Goal: Task Accomplishment & Management: Manage account settings

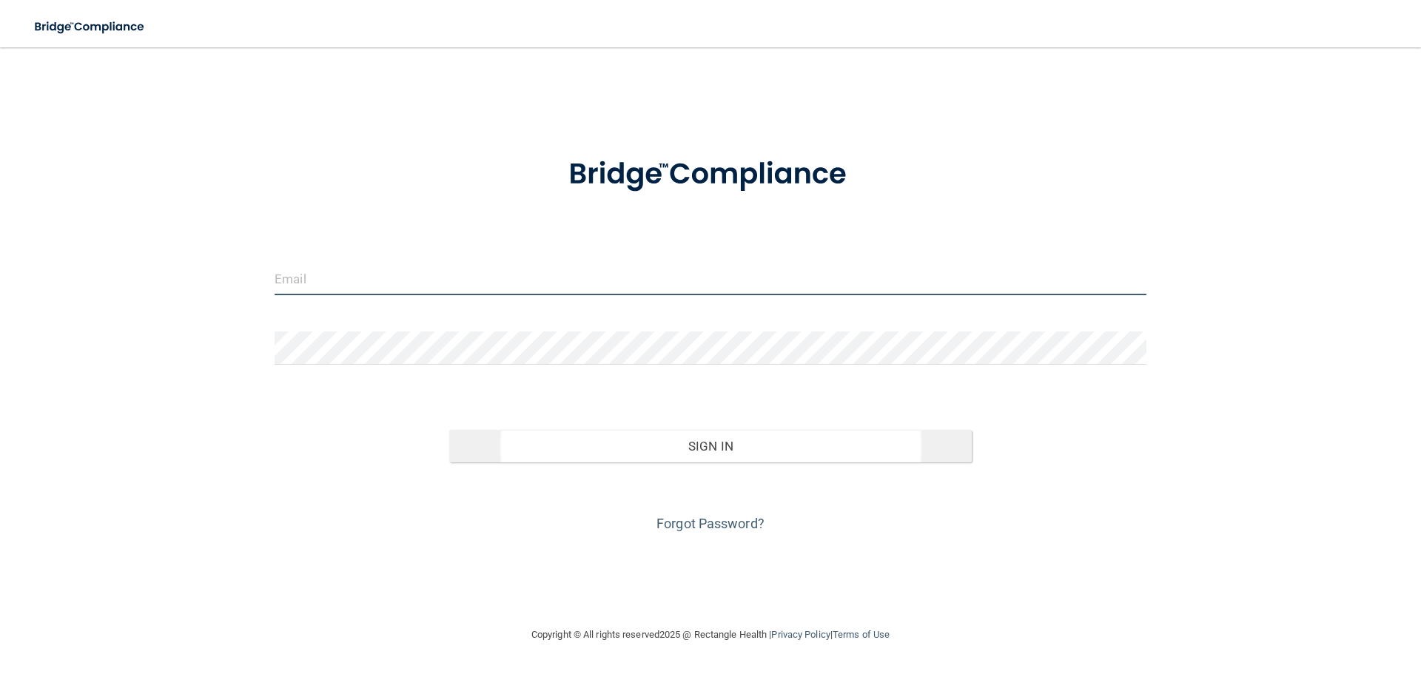
type input "[EMAIL_ADDRESS][DOMAIN_NAME]"
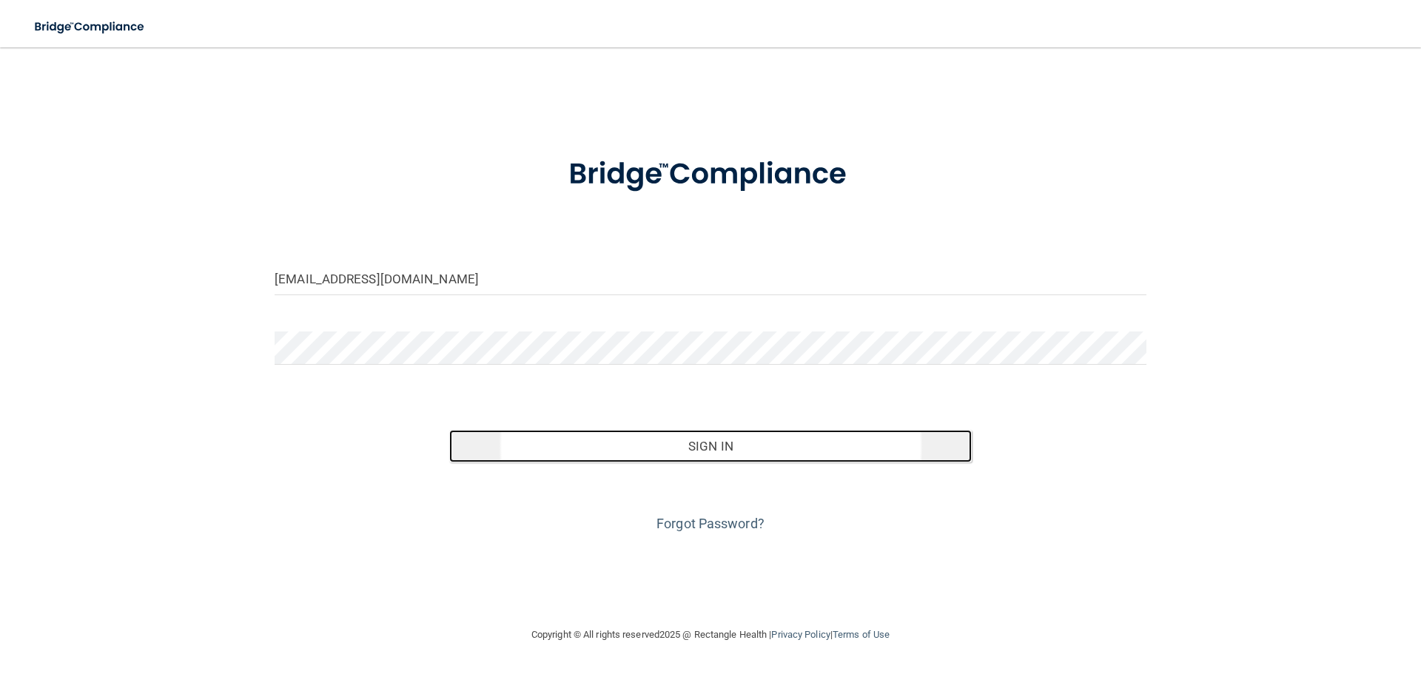
click at [745, 446] on button "Sign In" at bounding box center [710, 446] width 523 height 33
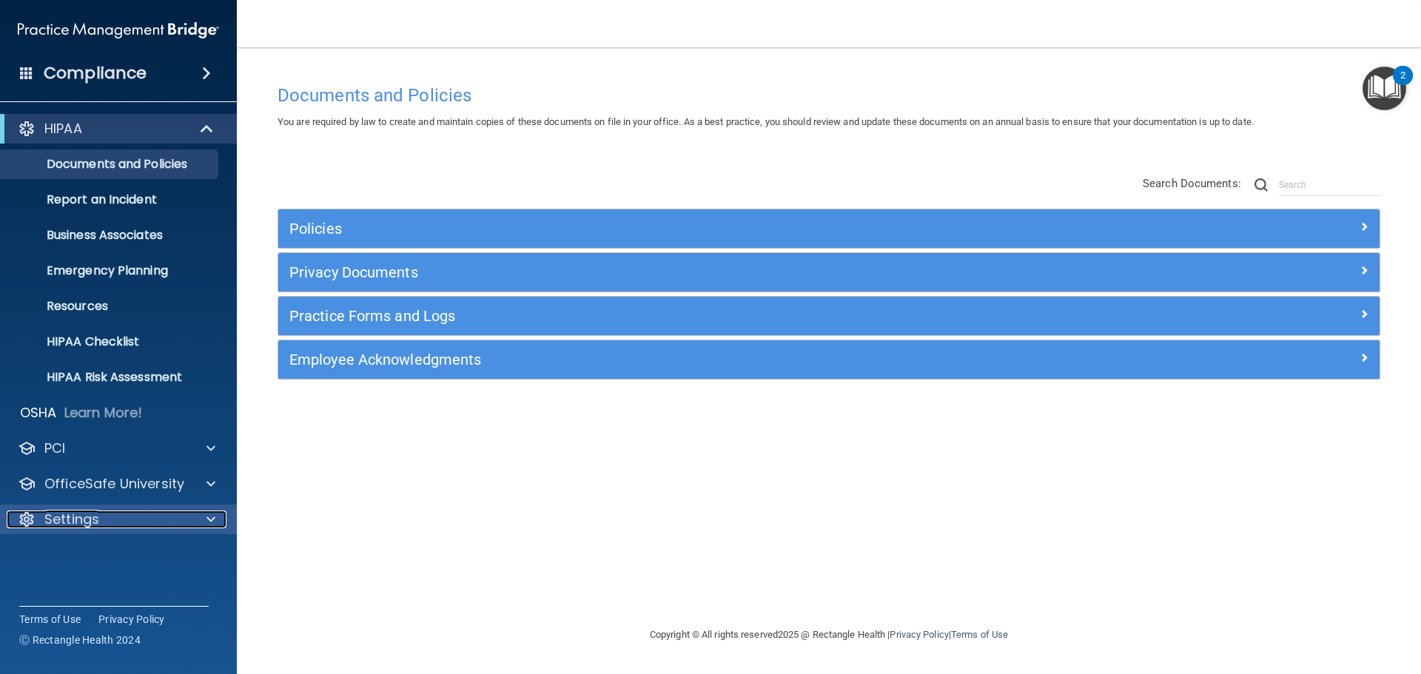
click at [92, 511] on p "Settings" at bounding box center [71, 520] width 55 height 18
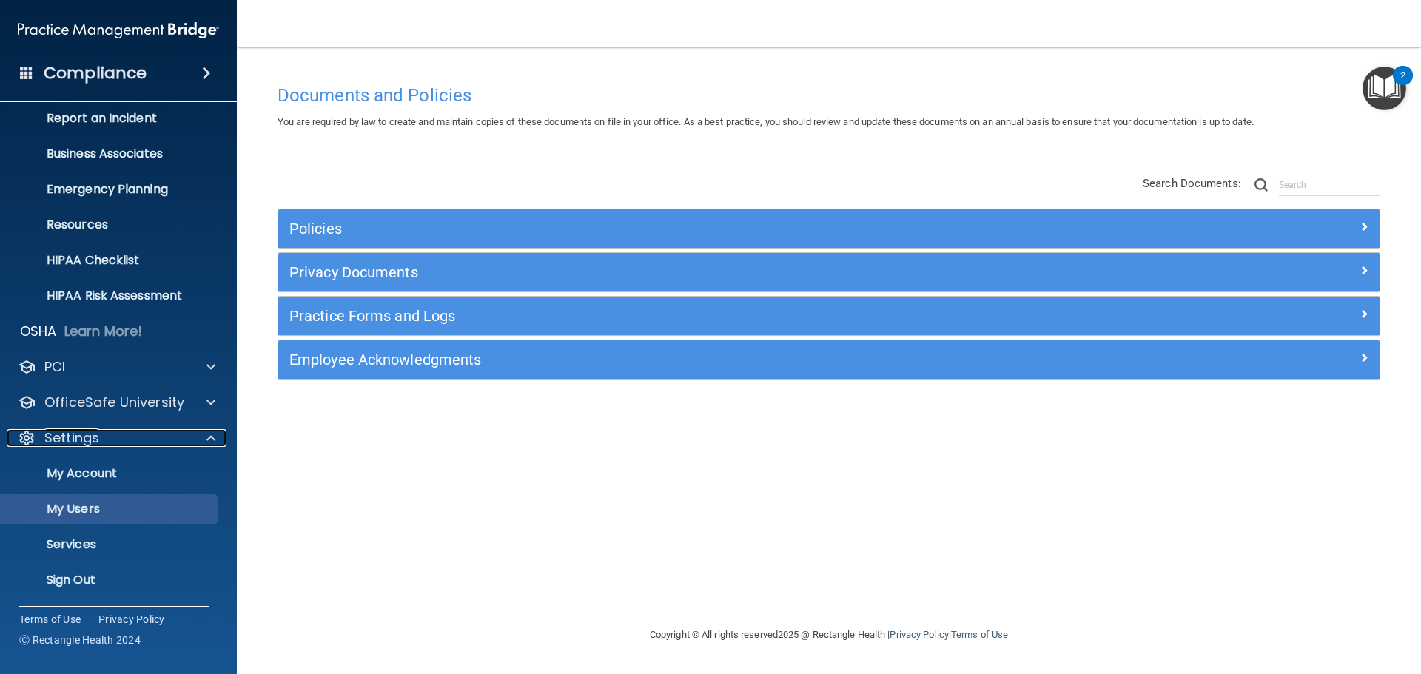
scroll to position [82, 0]
click at [94, 467] on p "My Account" at bounding box center [111, 473] width 202 height 15
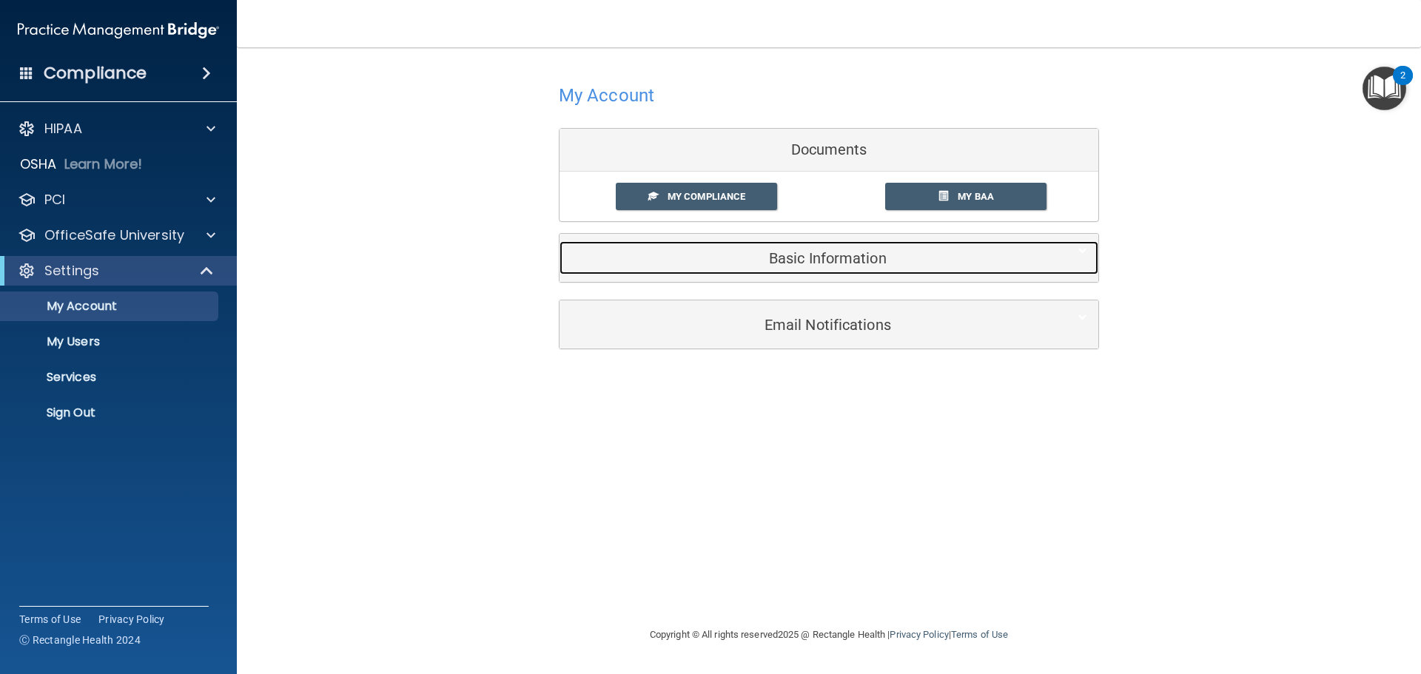
click at [782, 273] on div "Basic Information" at bounding box center [807, 257] width 494 height 33
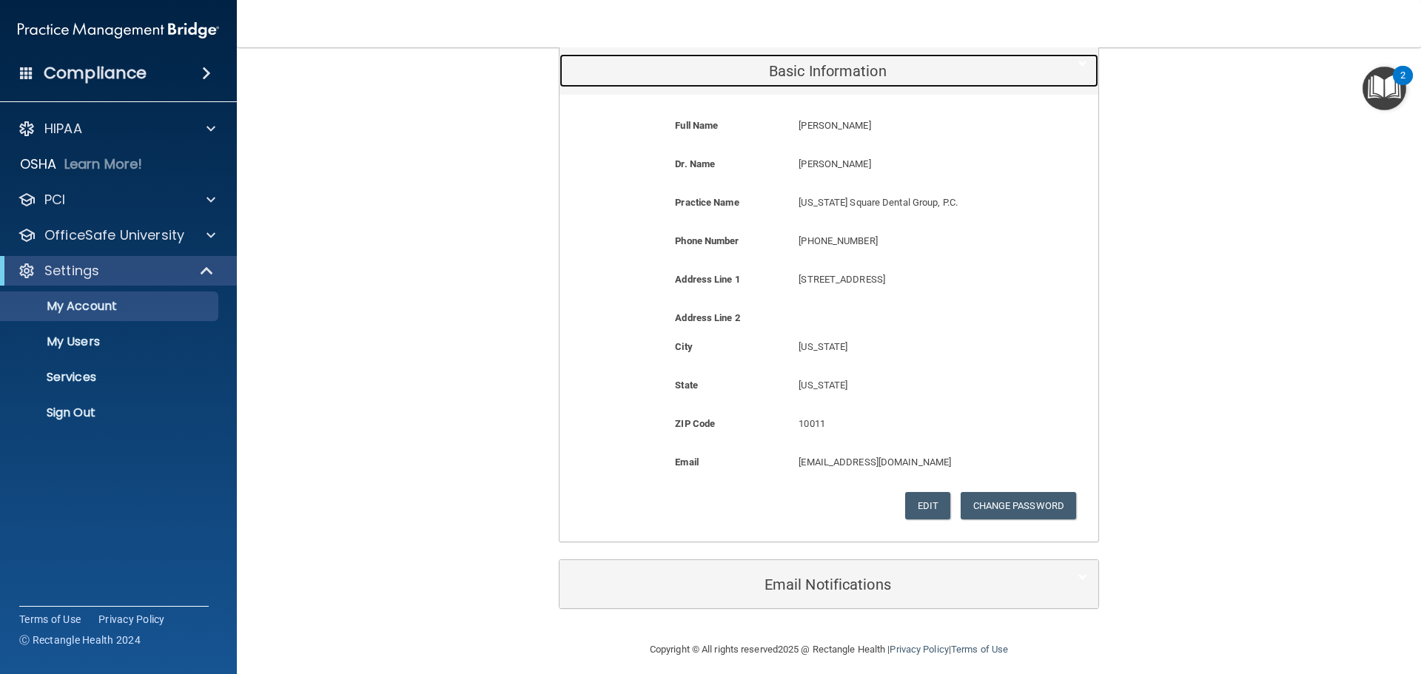
scroll to position [198, 0]
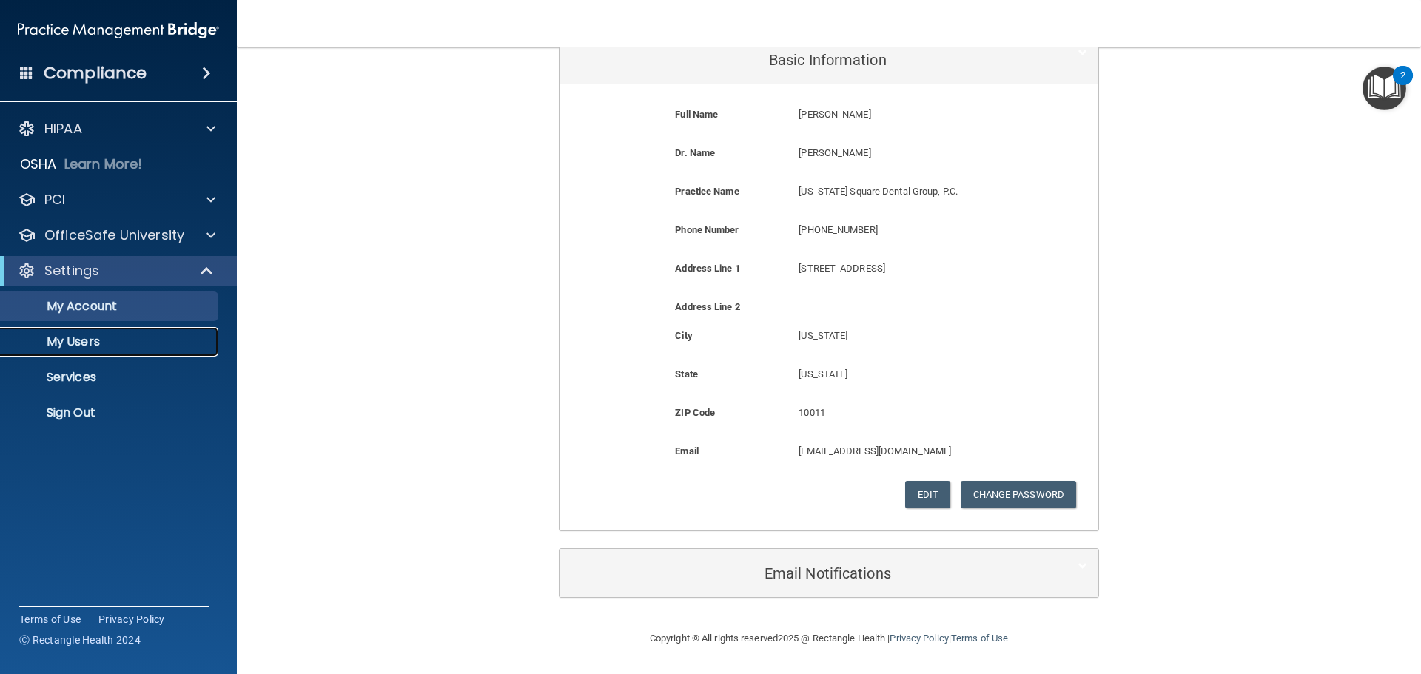
click at [64, 342] on p "My Users" at bounding box center [111, 342] width 202 height 15
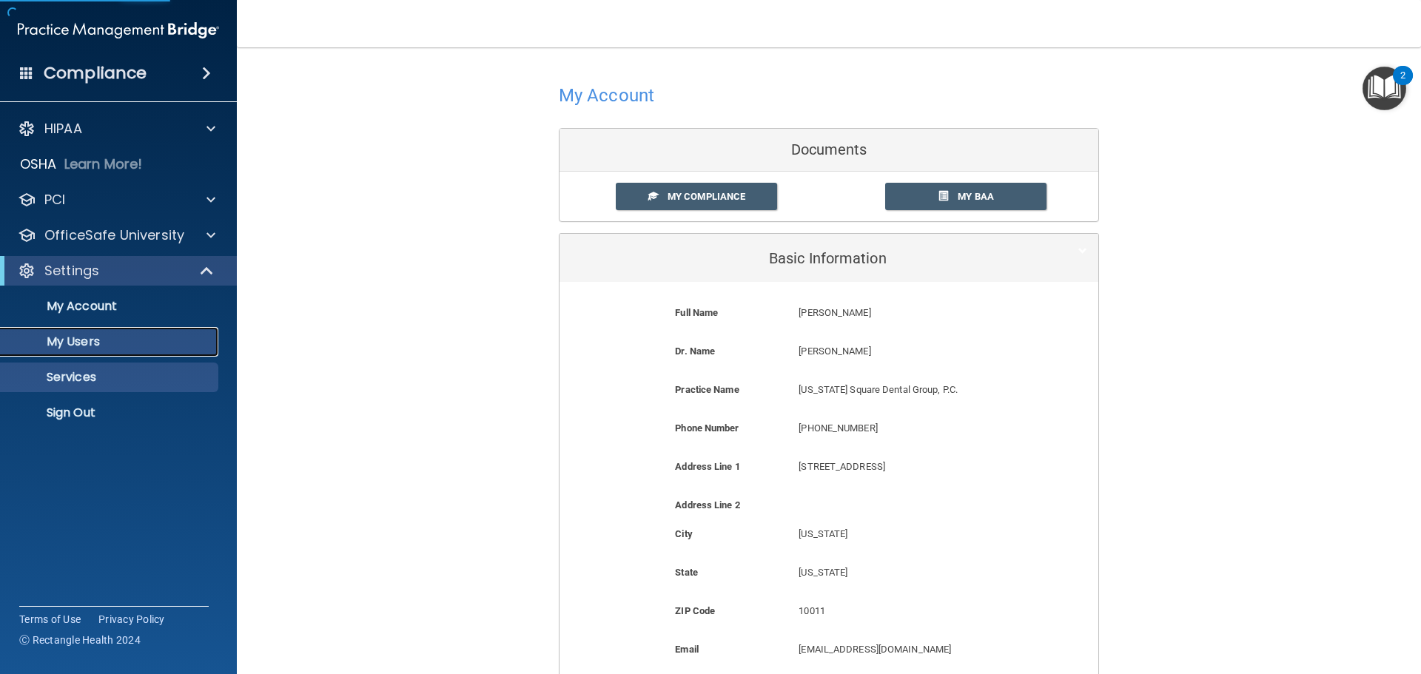
select select "20"
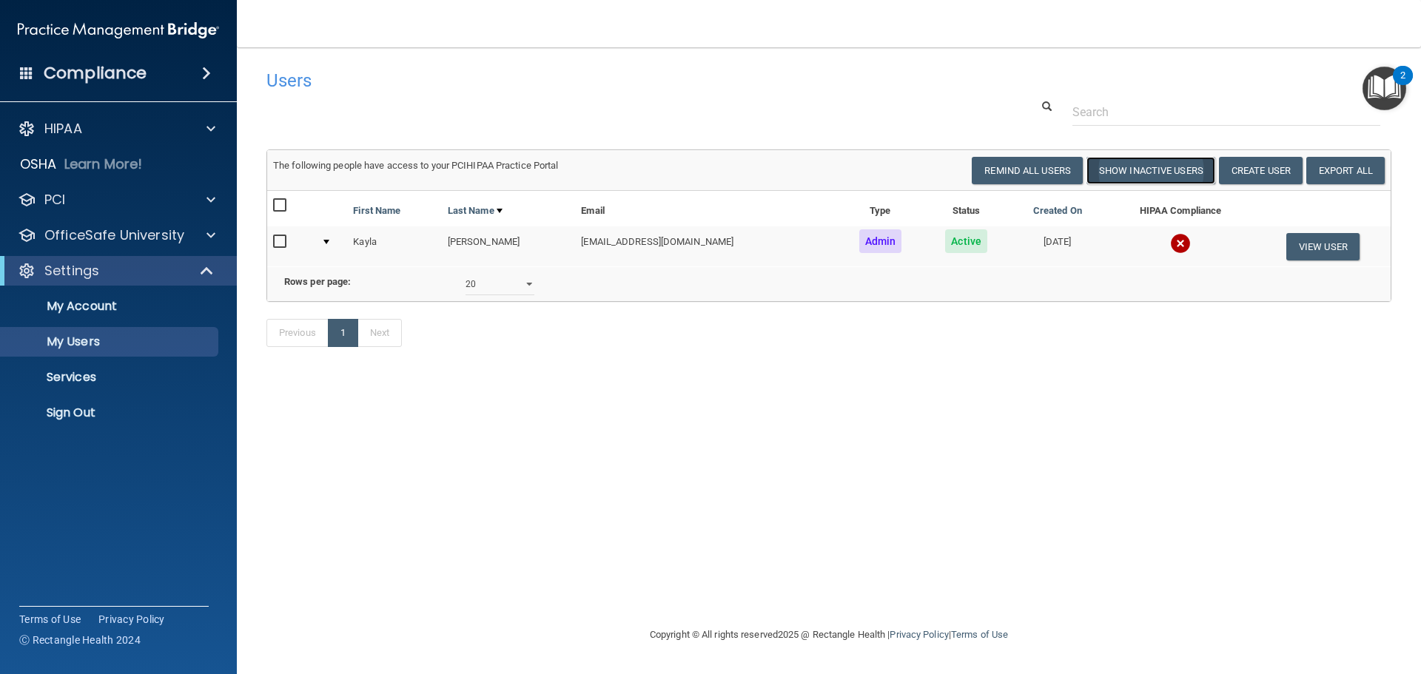
click at [1129, 165] on button "Show Inactive Users" at bounding box center [1150, 170] width 129 height 27
select select "20"
click at [109, 161] on p "Learn More!" at bounding box center [103, 164] width 78 height 18
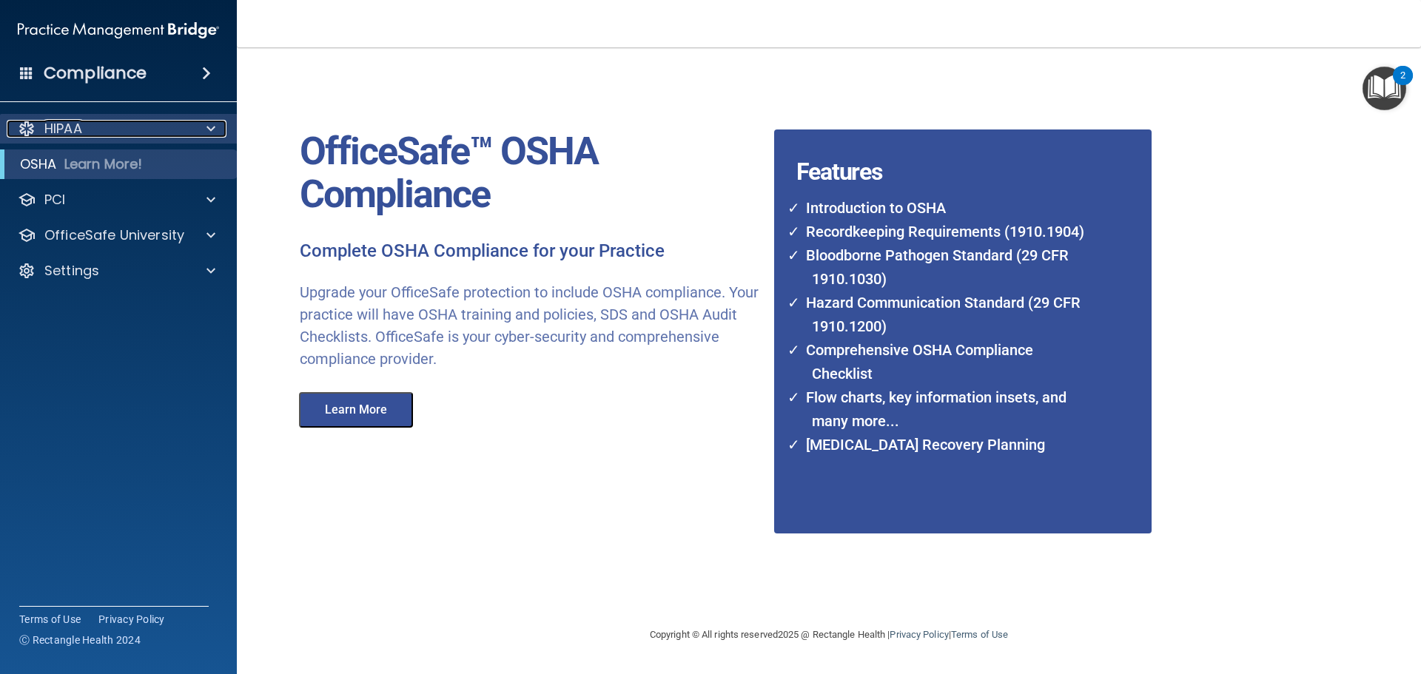
click at [200, 132] on div at bounding box center [208, 129] width 37 height 18
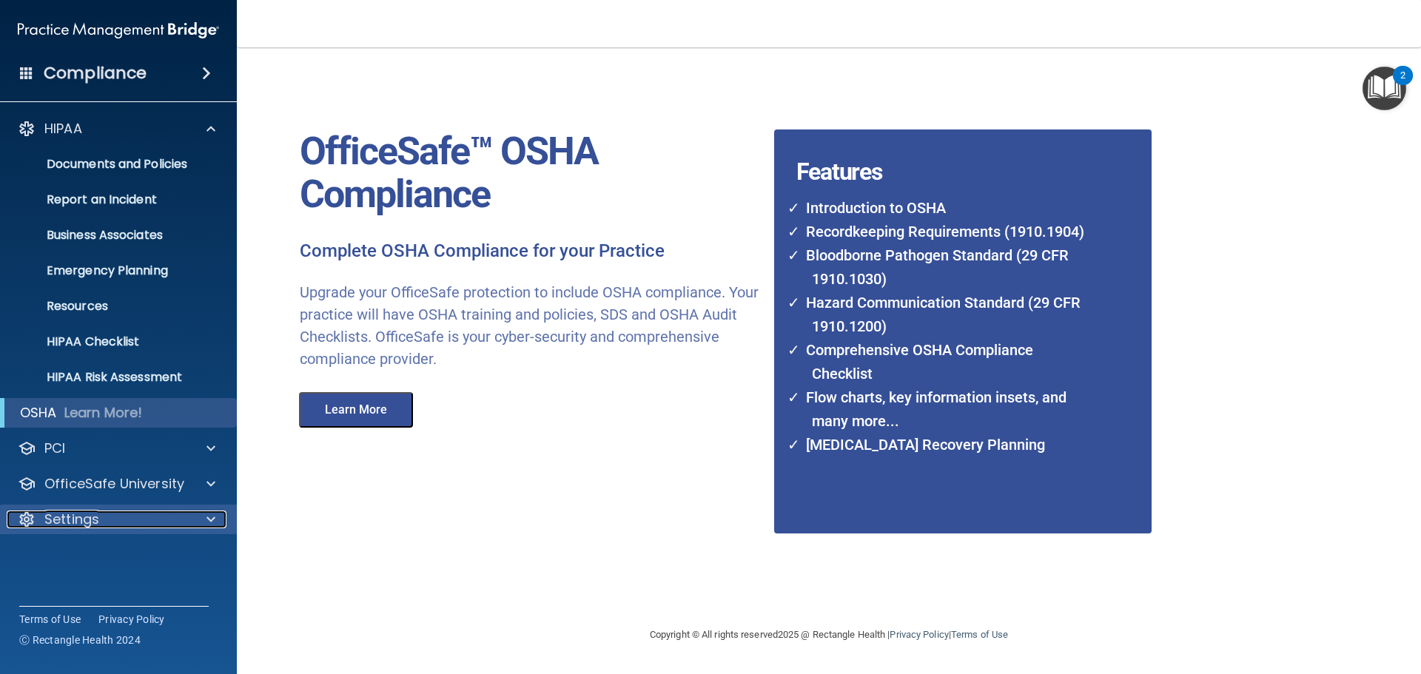
click at [130, 526] on div "Settings" at bounding box center [99, 520] width 184 height 18
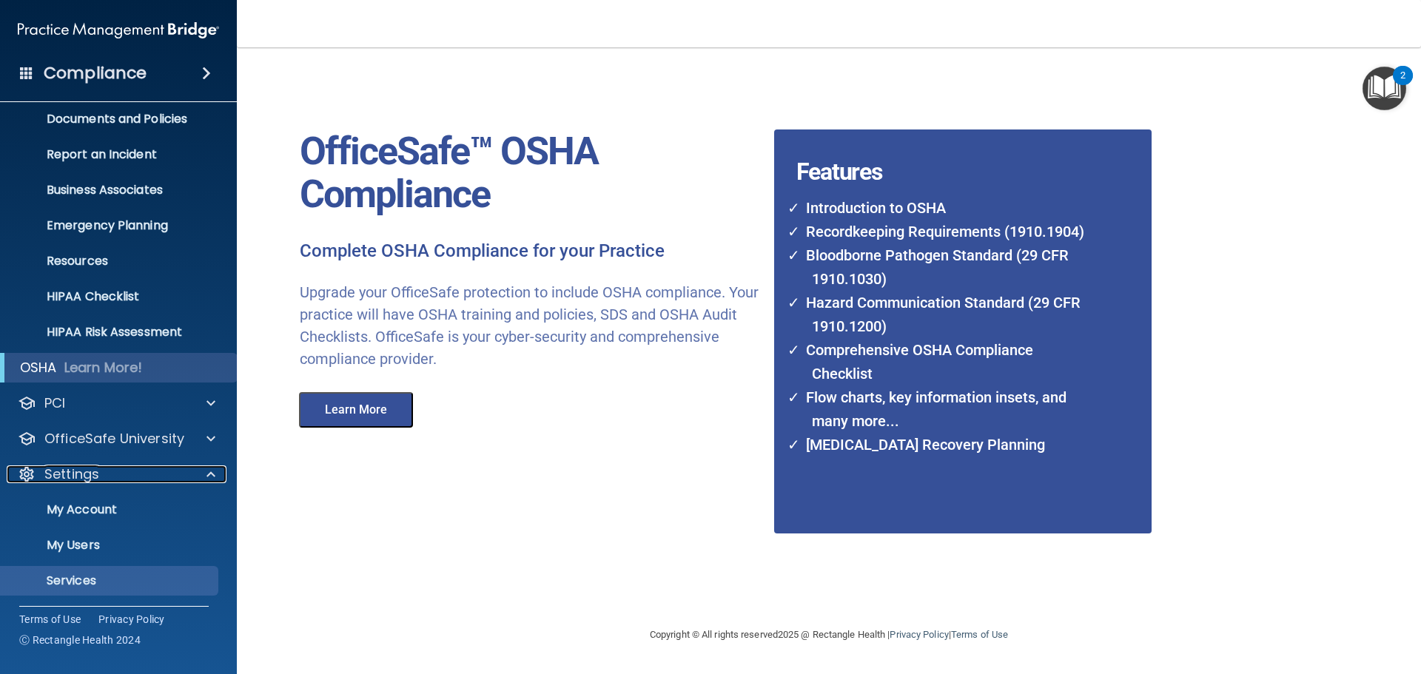
scroll to position [82, 0]
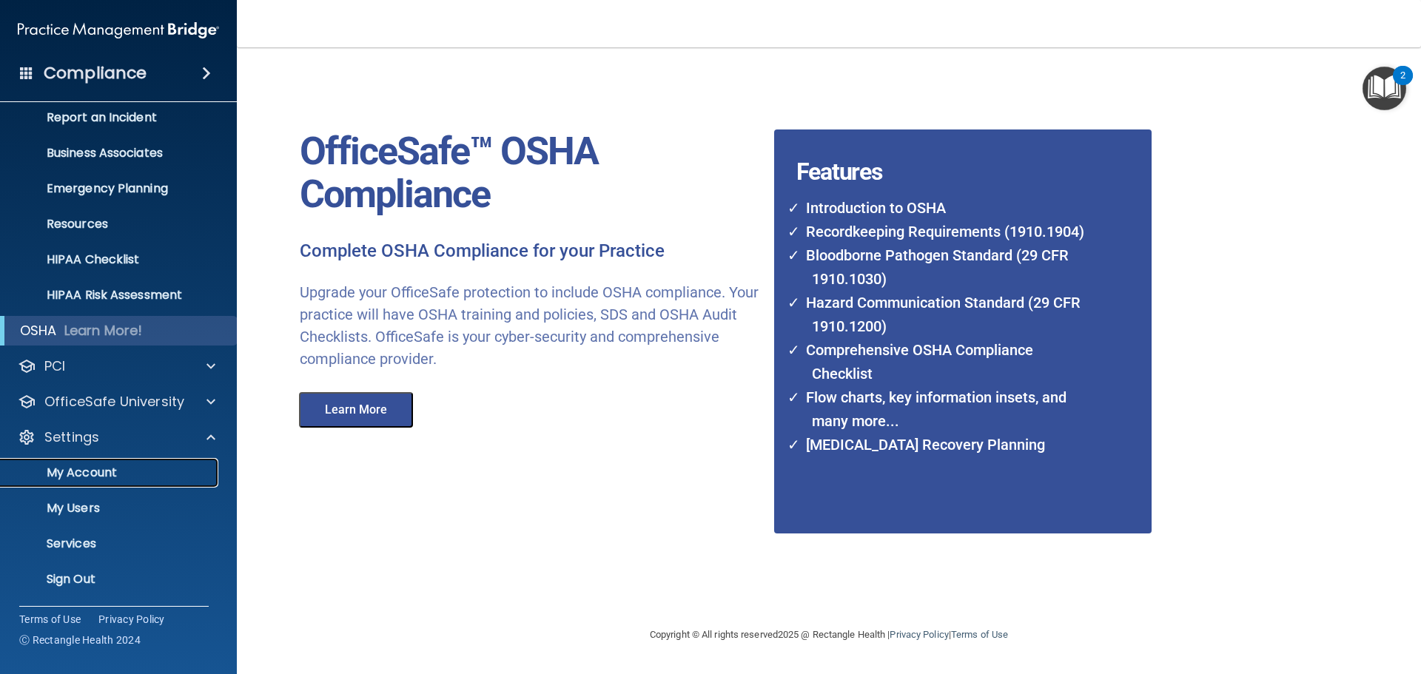
click at [90, 467] on p "My Account" at bounding box center [111, 473] width 202 height 15
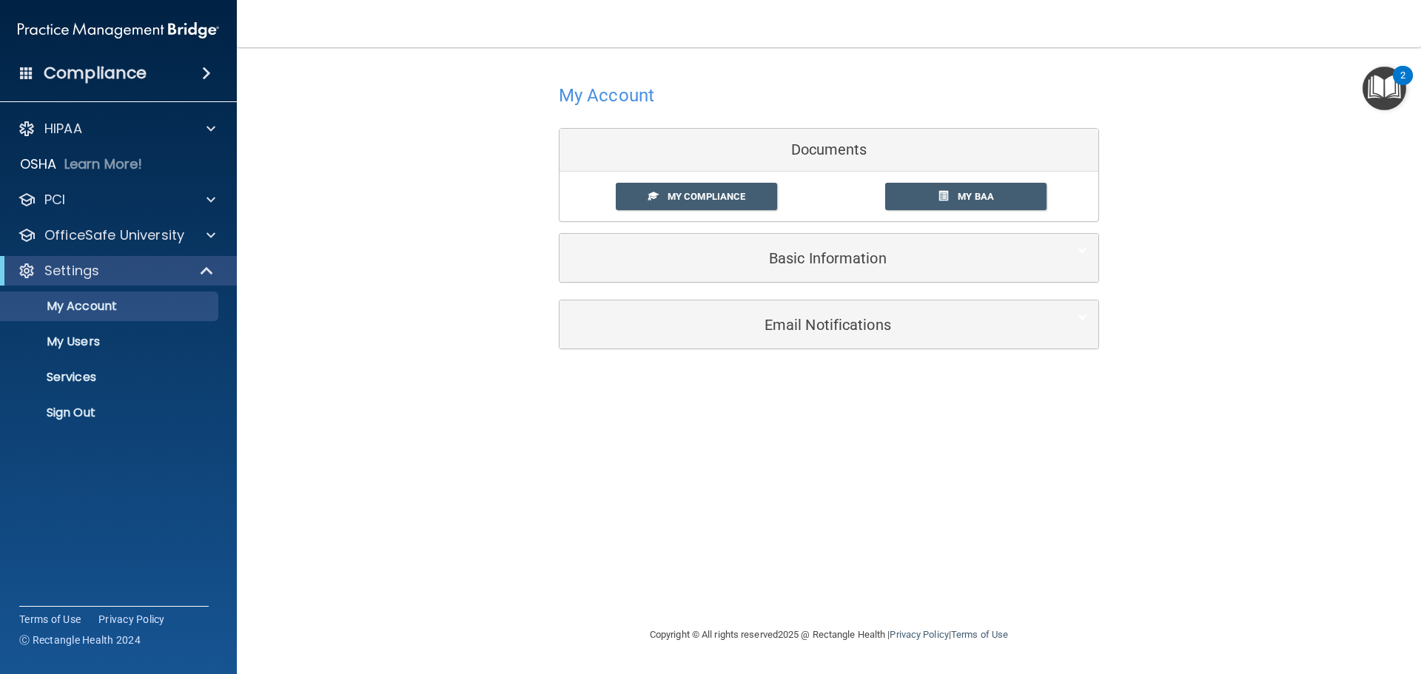
drag, startPoint x: 848, startPoint y: 292, endPoint x: 834, endPoint y: 275, distance: 21.5
click at [846, 292] on div "My Account Documents My Compliance My Compliance My BAA Basic Information Full …" at bounding box center [829, 181] width 540 height 238
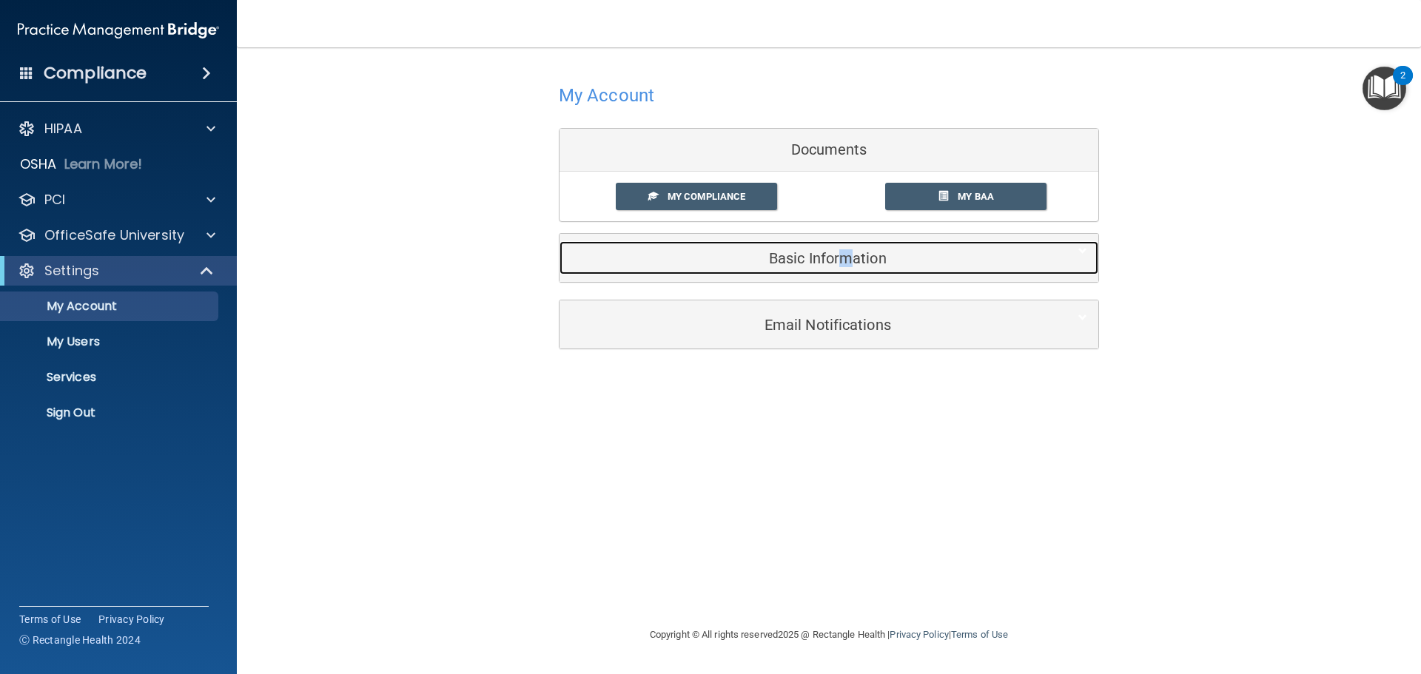
click at [828, 255] on h5 "Basic Information" at bounding box center [806, 258] width 471 height 16
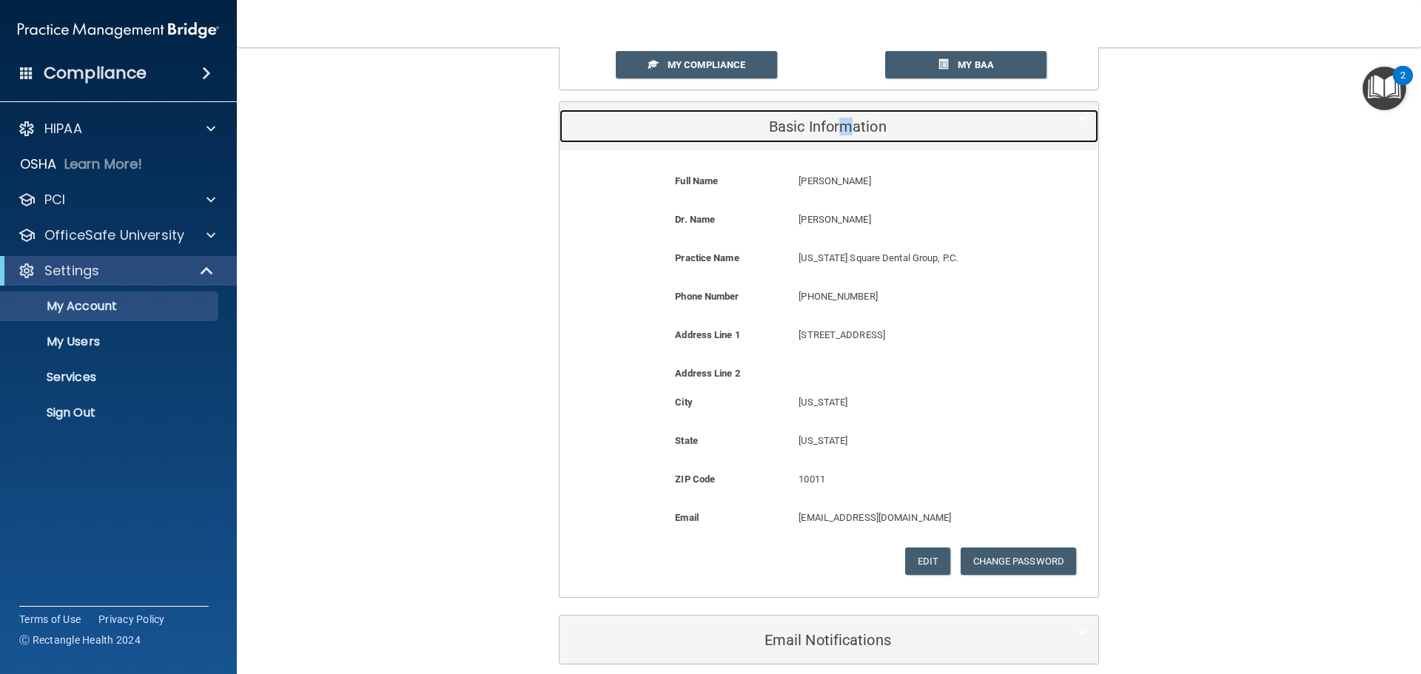
scroll to position [198, 0]
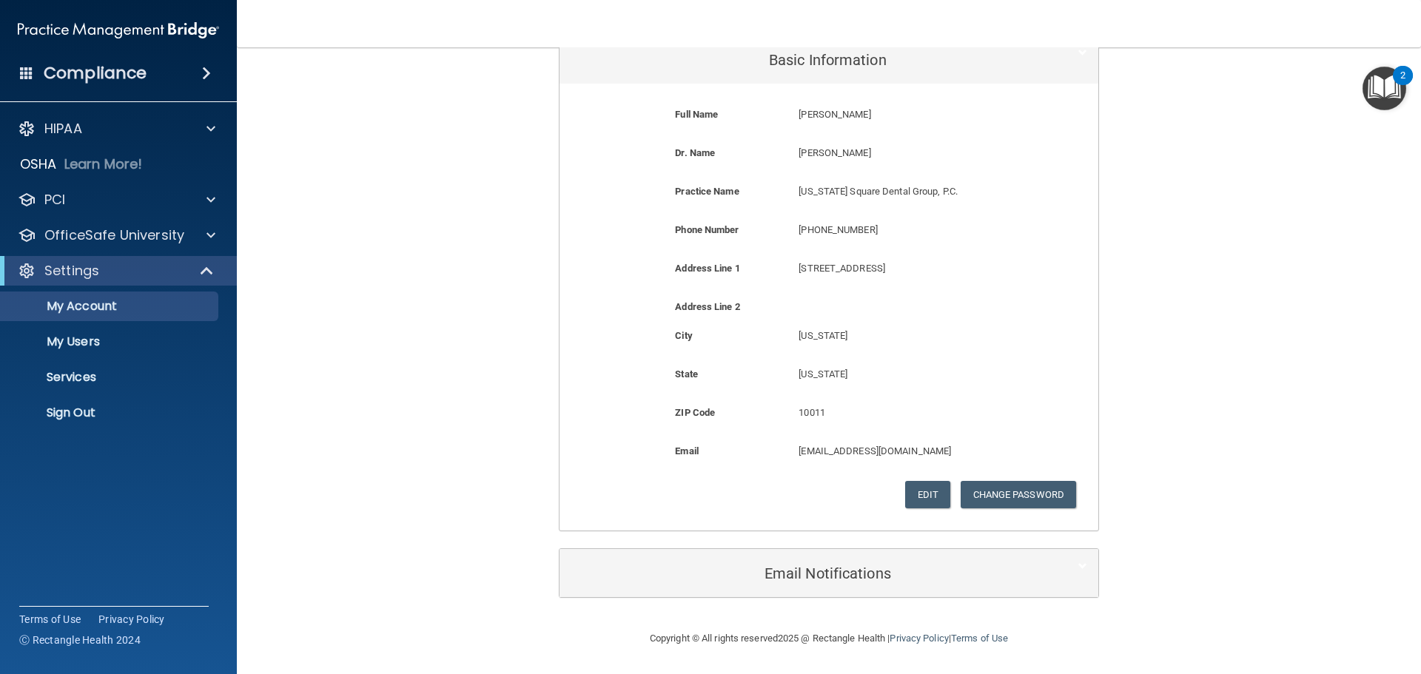
click at [129, 360] on ul "My Account My Users Services Sign Out" at bounding box center [119, 357] width 268 height 142
click at [127, 367] on link "Services" at bounding box center [101, 378] width 233 height 30
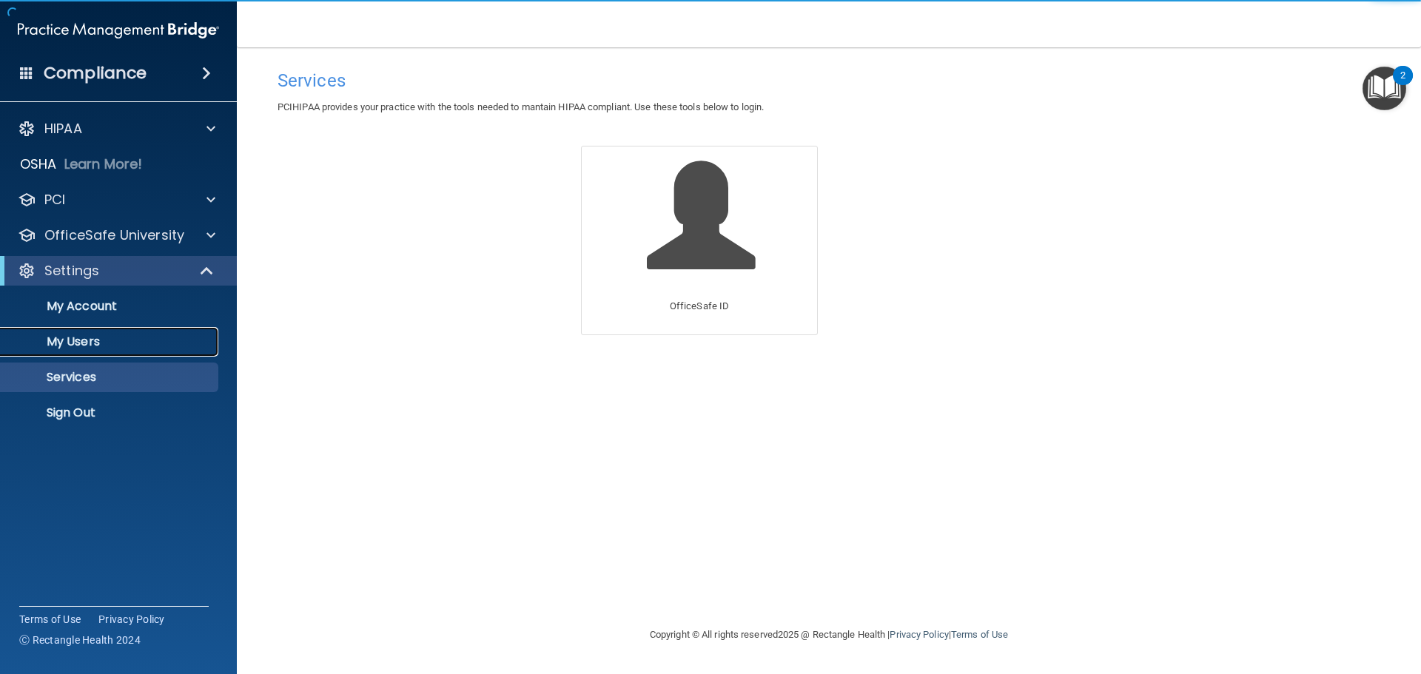
click at [115, 346] on p "My Users" at bounding box center [111, 342] width 202 height 15
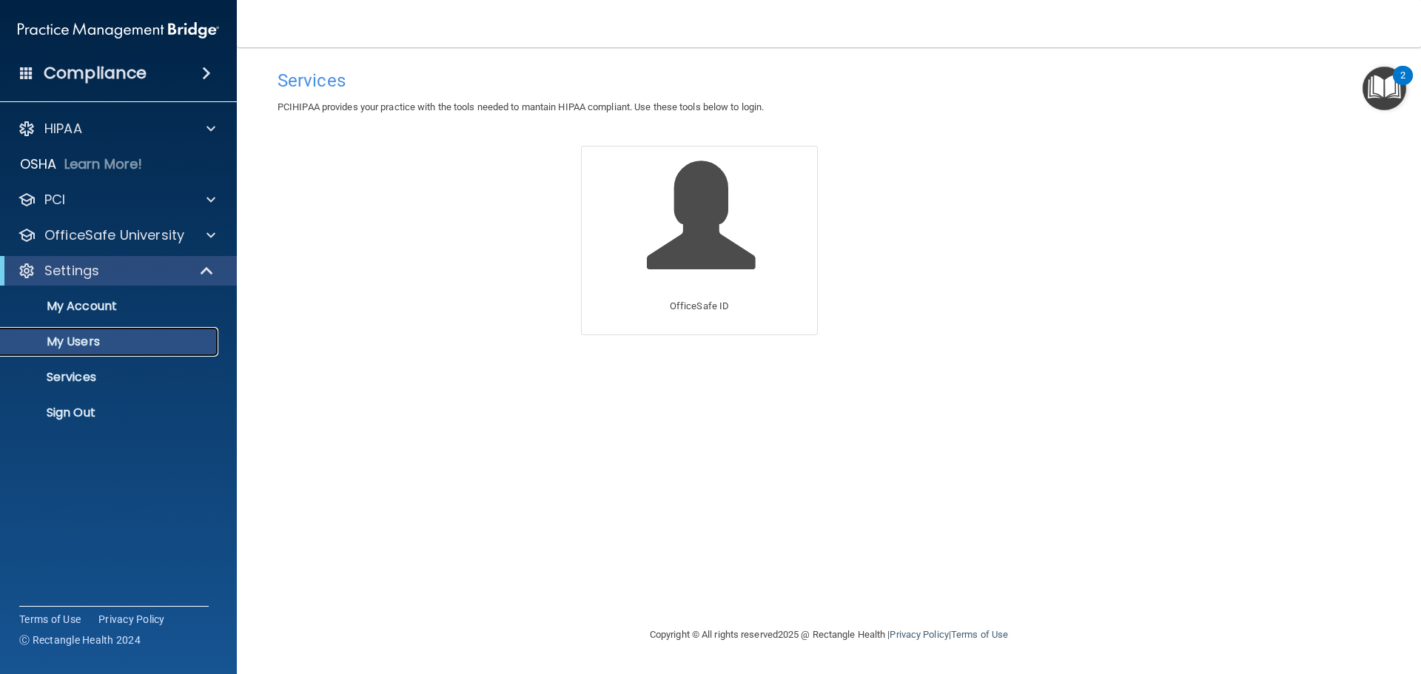
select select "20"
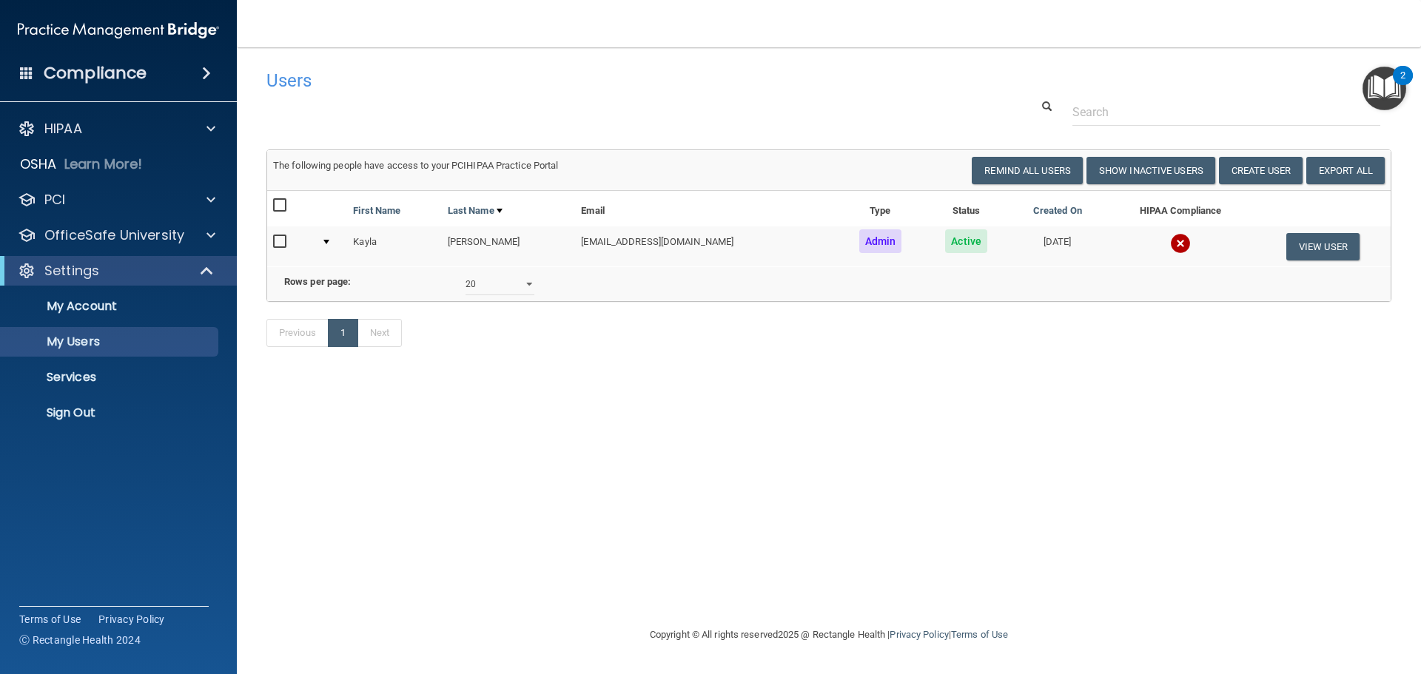
click at [1394, 90] on img "Open Resource Center, 2 new notifications" at bounding box center [1385, 89] width 44 height 44
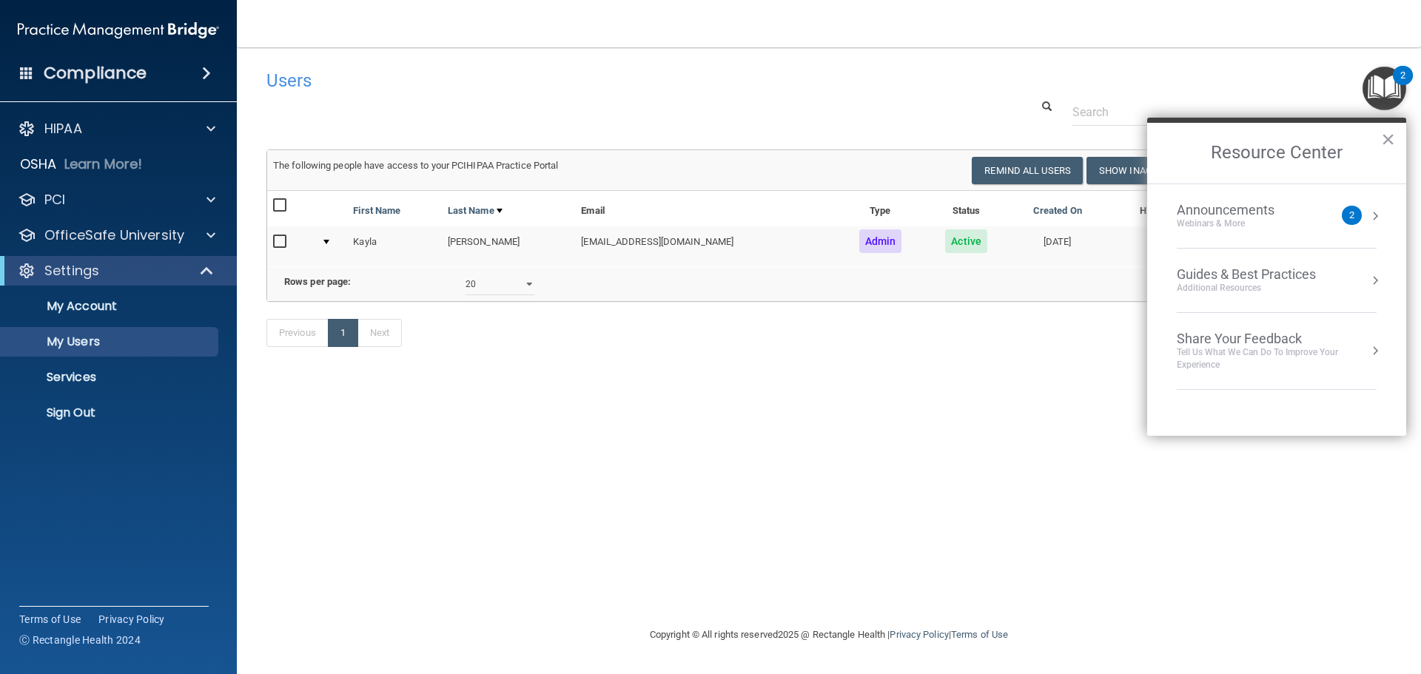
click at [92, 75] on h4 "Compliance" at bounding box center [95, 73] width 103 height 21
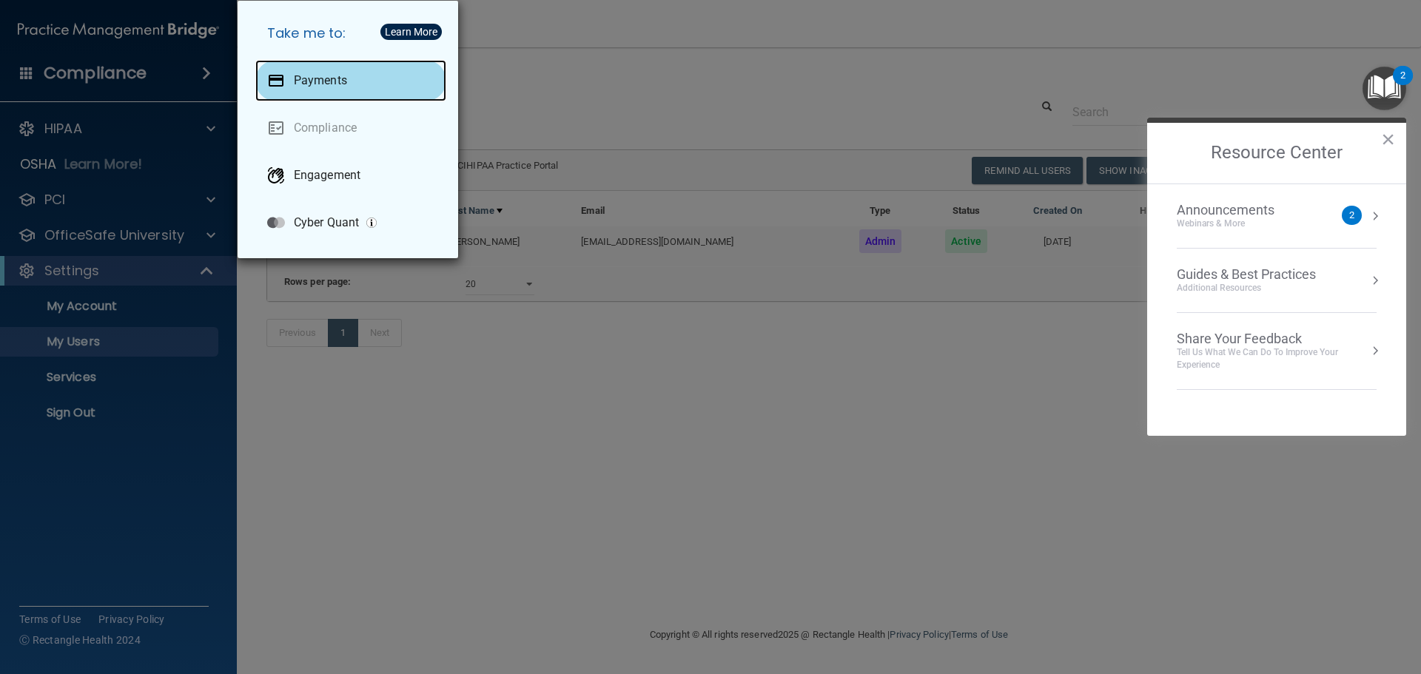
click at [308, 70] on div "Payments" at bounding box center [350, 80] width 191 height 41
click at [405, 21] on h5 "Take me to:" at bounding box center [350, 33] width 191 height 41
click at [414, 25] on button "Learn More" at bounding box center [410, 32] width 61 height 16
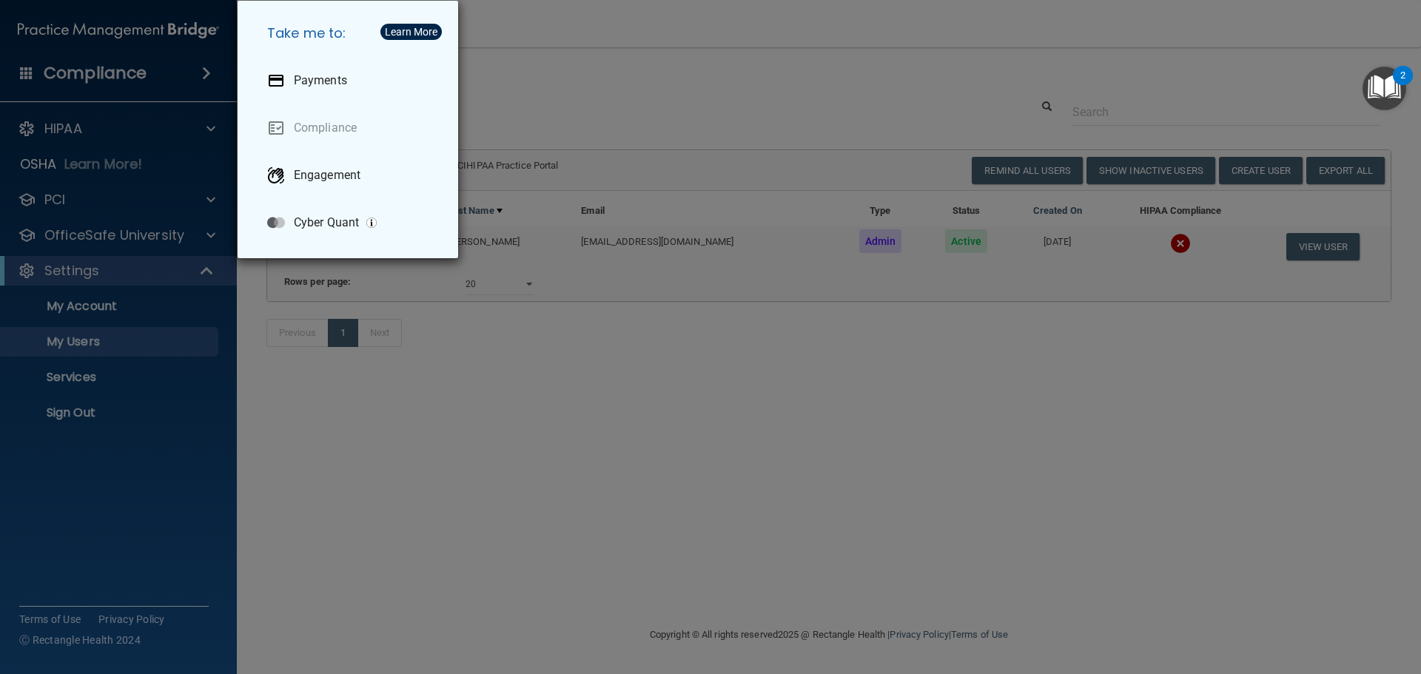
click at [166, 182] on div "Take me to: Payments Compliance Engagement Cyber Quant" at bounding box center [710, 337] width 1421 height 674
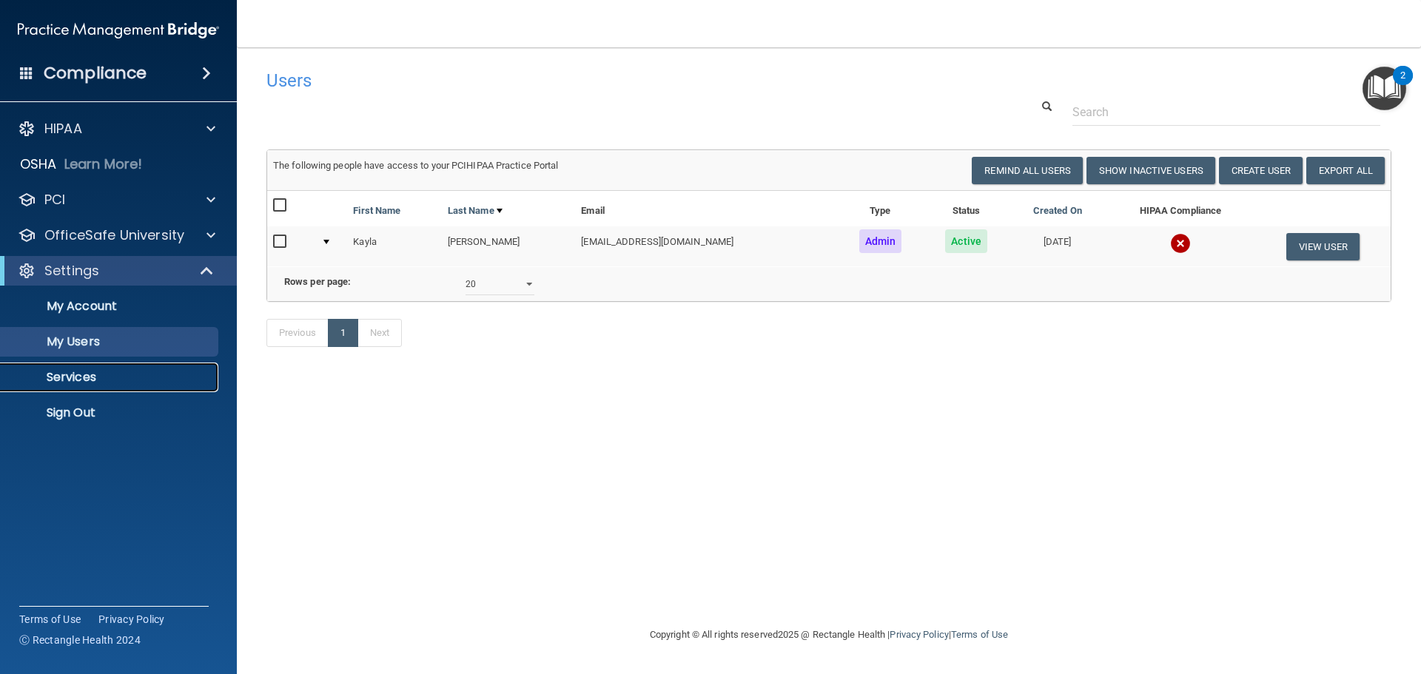
click at [98, 377] on p "Services" at bounding box center [111, 377] width 202 height 15
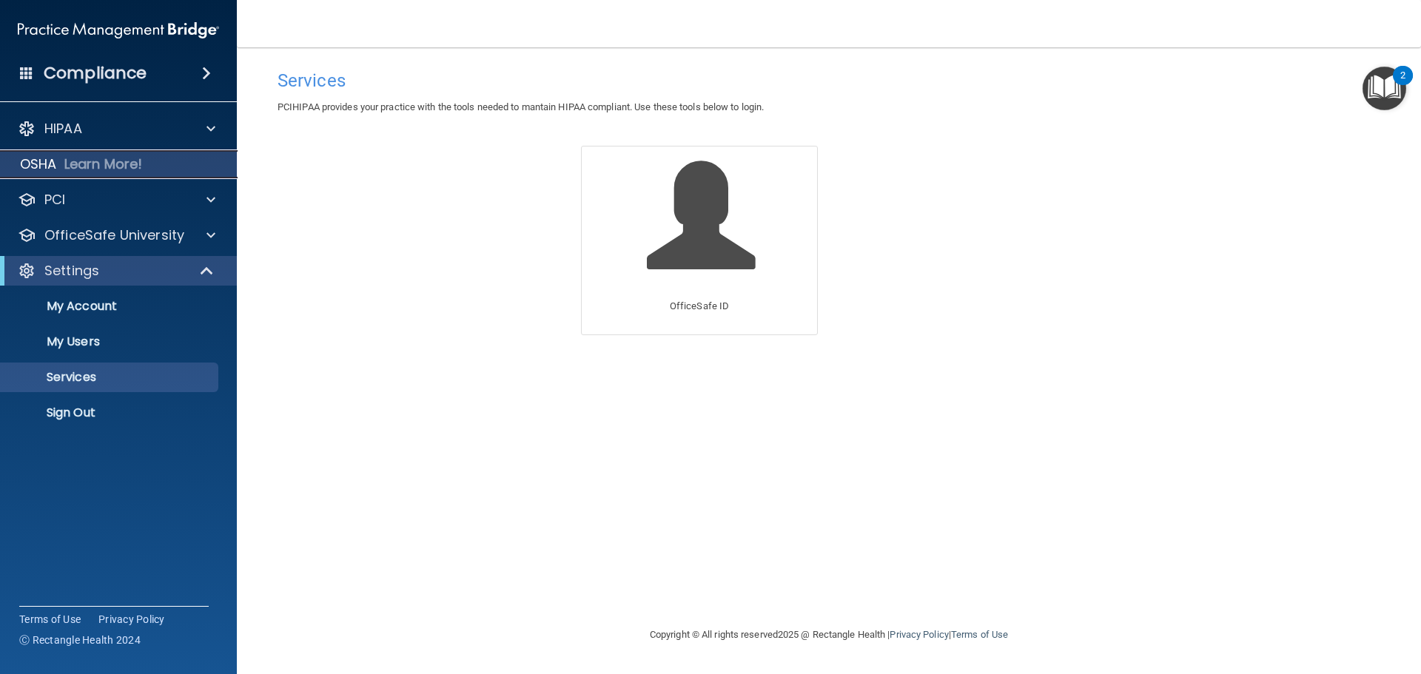
click at [70, 167] on p "Learn More!" at bounding box center [103, 164] width 78 height 18
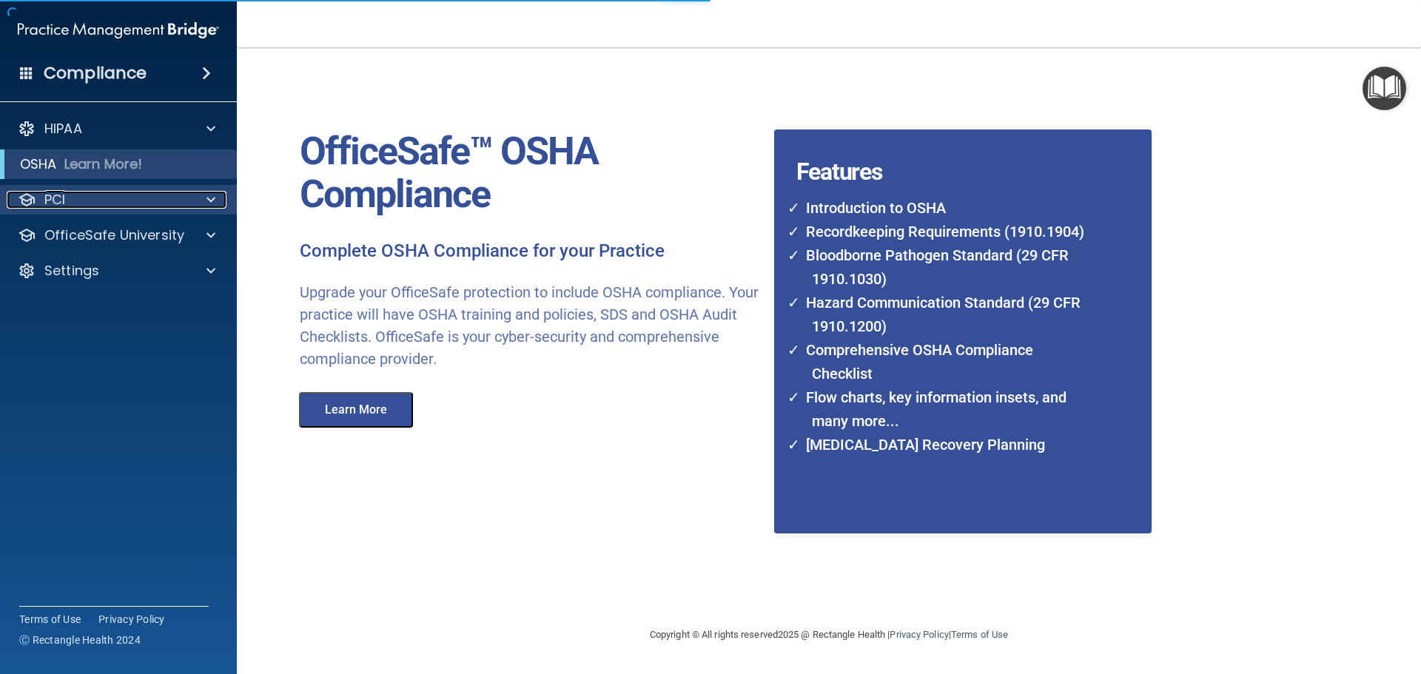
click at [92, 207] on div "PCI" at bounding box center [99, 200] width 184 height 18
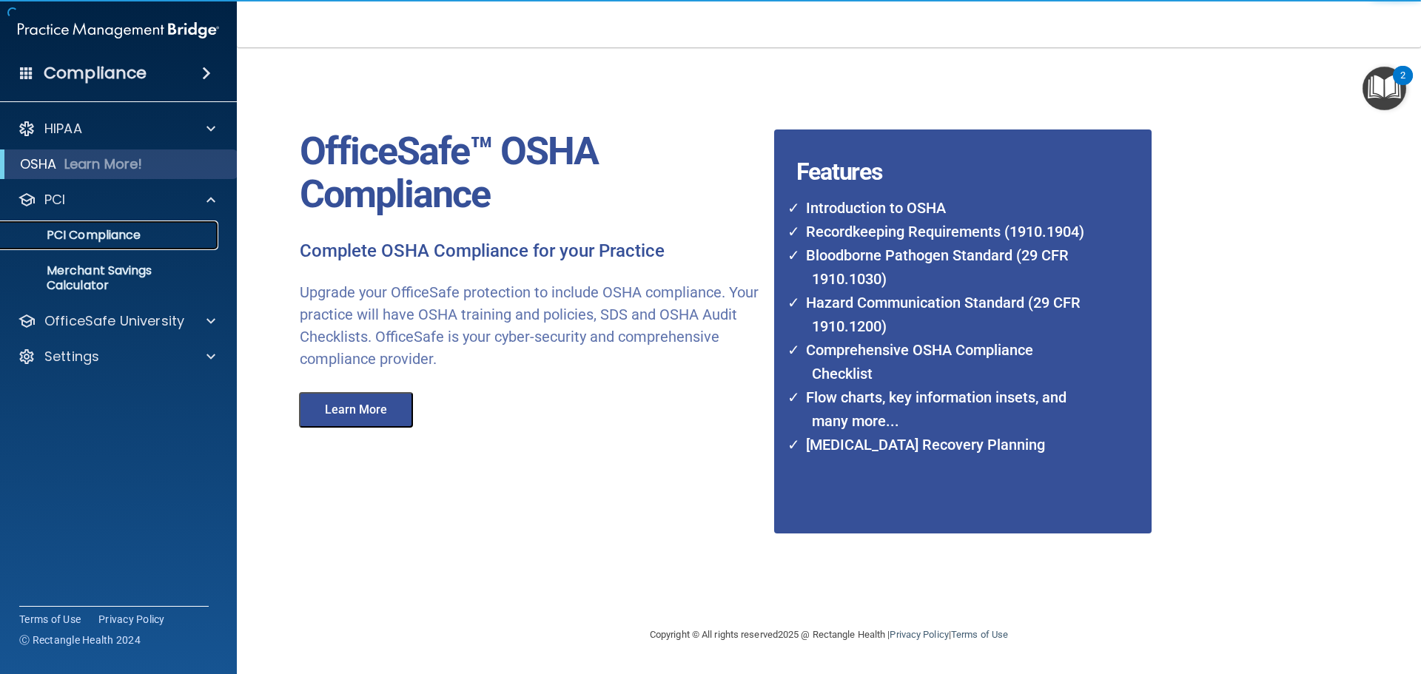
click at [93, 241] on p "PCI Compliance" at bounding box center [111, 235] width 202 height 15
